Goal: Find specific page/section: Find specific page/section

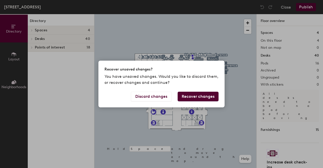
click at [177, 54] on div "Recover unsaved changes? You have unsaved changes. Would you like to discard th…" at bounding box center [161, 84] width 323 height 168
click at [187, 98] on button "Recover changes" at bounding box center [198, 97] width 41 height 10
